Goal: Navigation & Orientation: Find specific page/section

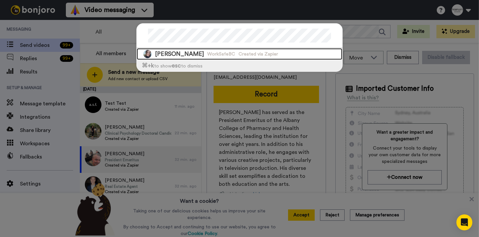
click at [225, 57] on div "Stephanie Freiter WorkSafeBC Created via Zapier" at bounding box center [239, 54] width 205 height 12
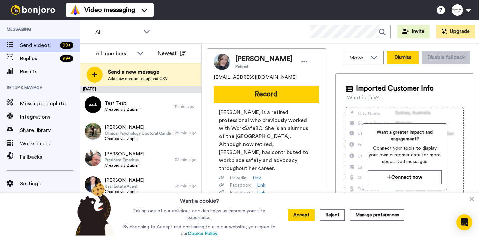
click at [398, 56] on button "Dismiss" at bounding box center [403, 57] width 32 height 13
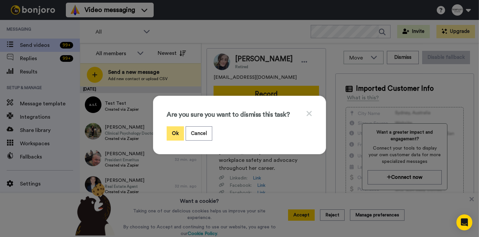
click at [174, 134] on button "Ok" at bounding box center [175, 133] width 17 height 14
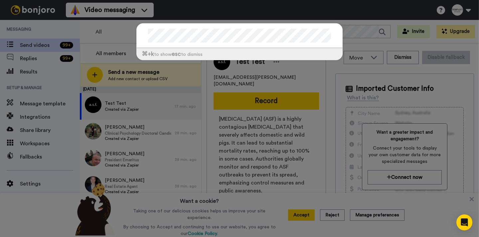
click at [389, 29] on div "⌘ +k to show esc to dismiss" at bounding box center [239, 118] width 479 height 237
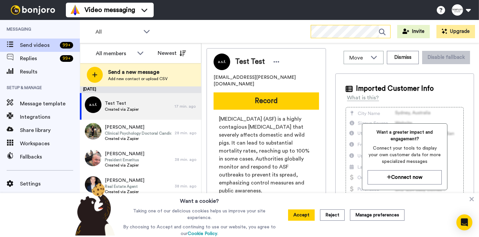
click at [380, 32] on icon at bounding box center [382, 32] width 7 height 7
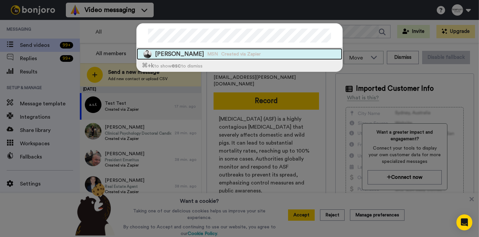
click at [185, 53] on span "Peter Muldoon" at bounding box center [179, 54] width 49 height 8
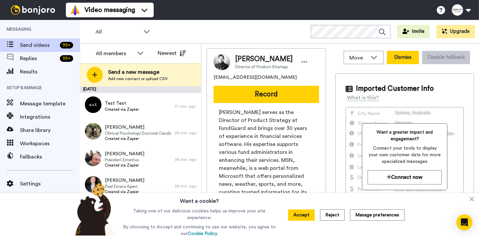
click at [398, 62] on button "Dismiss" at bounding box center [403, 57] width 32 height 13
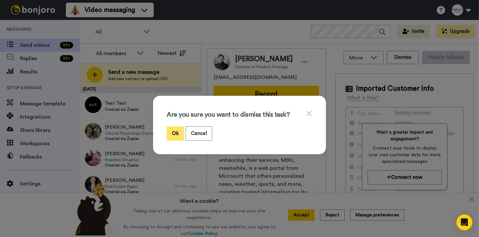
click at [174, 130] on button "Ok" at bounding box center [175, 133] width 17 height 14
